Goal: Use online tool/utility

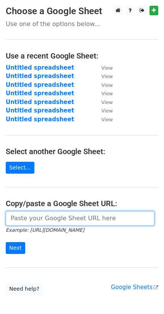
click at [35, 214] on input "url" at bounding box center [80, 218] width 149 height 15
paste input "https://docs.google.com/spreadsheets/d/1U0Zm2ZTvfjU_qjN7Uu5lccZGxE2JcJhIuuRJP8Q…"
type input "https://docs.google.com/spreadsheets/d/1U0Zm2ZTvfjU_qjN7Uu5lccZGxE2JcJhIuuRJP8Q…"
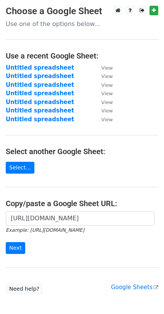
scroll to position [0, 0]
click at [17, 248] on input "Next" at bounding box center [15, 248] width 19 height 12
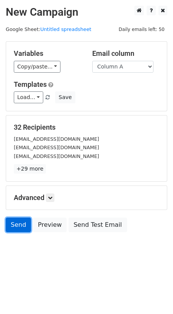
click at [14, 222] on link "Send" at bounding box center [18, 225] width 25 height 15
